Goal: Task Accomplishment & Management: Complete application form

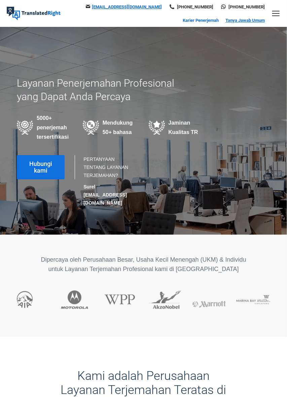
click at [218, 18] on font "Karier Penerjemah" at bounding box center [200, 20] width 36 height 5
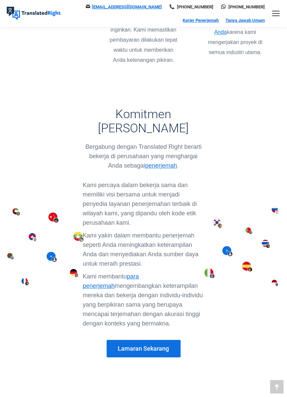
scroll to position [503, 0]
click at [125, 340] on link "Lamaran Sekarang" at bounding box center [143, 348] width 74 height 17
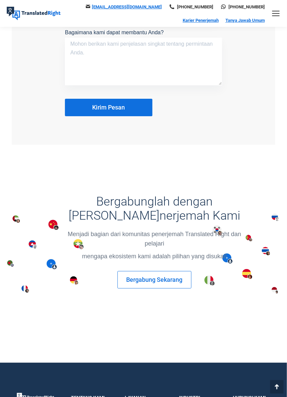
scroll to position [743, 0]
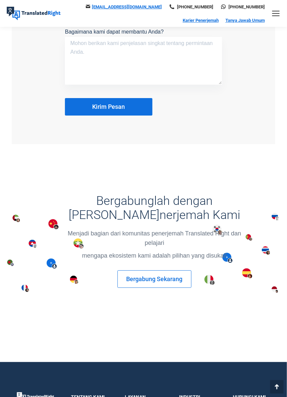
click at [141, 280] on link "Bergabung Sekarang" at bounding box center [154, 278] width 74 height 17
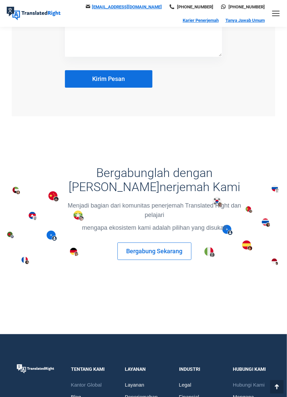
scroll to position [775, 0]
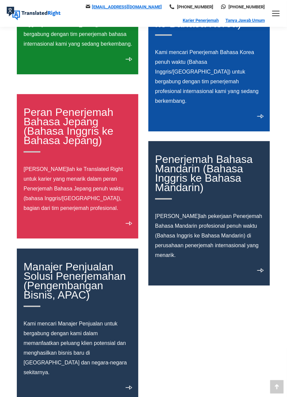
scroll to position [595, 0]
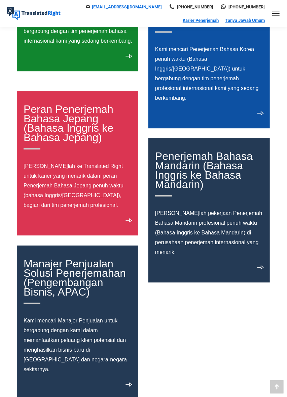
click at [120, 220] on div "Peran Penerjemah Bahasa Jepang (Bahasa Inggris ke Bahasa Jepang) Lamarlah ke Tr…" at bounding box center [77, 163] width 121 height 144
click at [120, 221] on div "Peran Penerjemah Bahasa Jepang (Bahasa Inggris ke Bahasa Jepang) Lamarlah ke Tr…" at bounding box center [77, 163] width 121 height 144
click at [43, 168] on font "Lamarlah ke Translated Right untuk karier yang menarik dalam peran Penerjemah B…" at bounding box center [74, 185] width 100 height 45
click at [80, 211] on div "Lamarlah ke Translated Right untuk karier yang menarik dalam peran Penerjemah B…" at bounding box center [78, 187] width 108 height 52
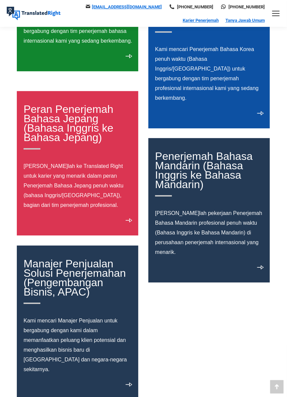
click at [44, 135] on font "Peran Penerjemah Bahasa Jepang (Bahasa Inggris ke Bahasa Jepang)" at bounding box center [69, 123] width 90 height 40
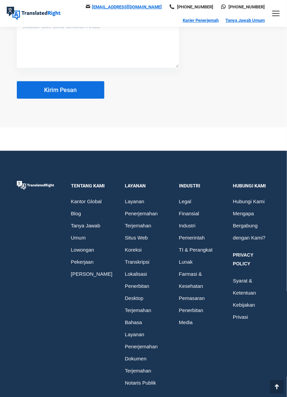
scroll to position [900, 0]
